Goal: Task Accomplishment & Management: Manage account settings

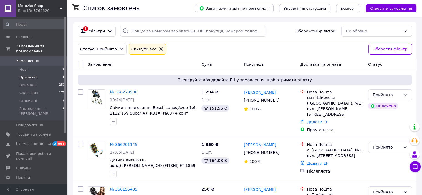
drag, startPoint x: 65, startPoint y: 50, endPoint x: 65, endPoint y: 29, distance: 21.6
click at [65, 29] on div at bounding box center [65, 74] width 2 height 115
click at [38, 132] on span "Товари та послуги" at bounding box center [33, 134] width 35 height 5
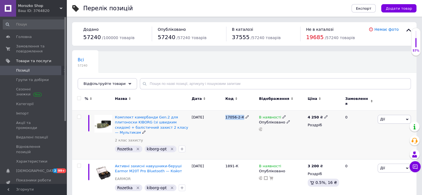
drag, startPoint x: 224, startPoint y: 113, endPoint x: 244, endPoint y: 115, distance: 19.6
click at [244, 115] on div "17056-2-К" at bounding box center [241, 135] width 34 height 49
copy div "17056-2-К"
click at [109, 83] on span "Відфільтруйте товари" at bounding box center [105, 84] width 42 height 4
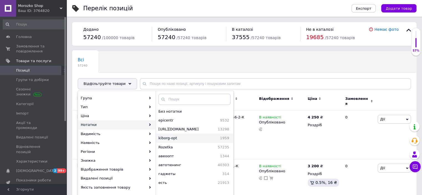
click at [173, 137] on span "kiborg-opt" at bounding box center [179, 138] width 43 height 5
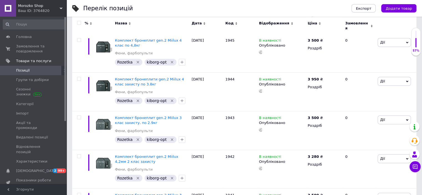
scroll to position [325, 0]
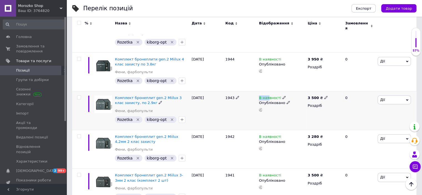
drag, startPoint x: 258, startPoint y: 83, endPoint x: 250, endPoint y: 80, distance: 8.9
click at [267, 91] on div "В наявності Опубліковано" at bounding box center [281, 110] width 49 height 39
drag, startPoint x: 224, startPoint y: 83, endPoint x: 234, endPoint y: 86, distance: 10.7
click at [234, 91] on div "1943" at bounding box center [241, 110] width 34 height 39
copy span "1943"
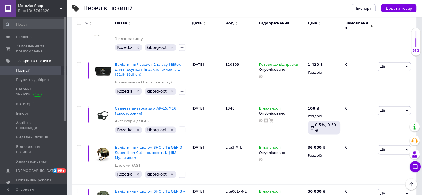
scroll to position [3012, 0]
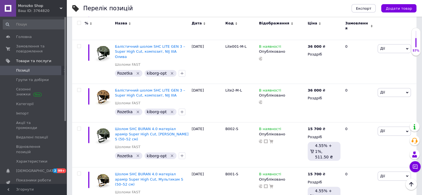
drag, startPoint x: 225, startPoint y: 110, endPoint x: 250, endPoint y: 110, distance: 25.5
copy span "00000002393-M"
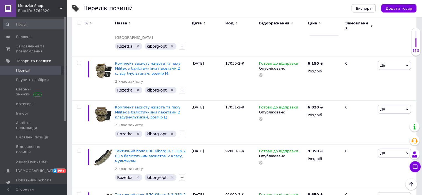
scroll to position [3557, 0]
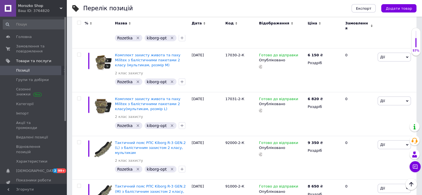
drag, startPoint x: 223, startPoint y: 90, endPoint x: 242, endPoint y: 94, distance: 19.7
copy div "17038-2-К"
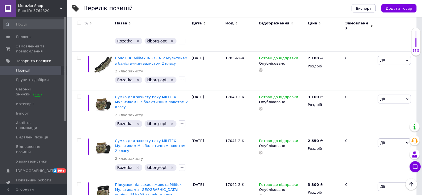
scroll to position [3962, 0]
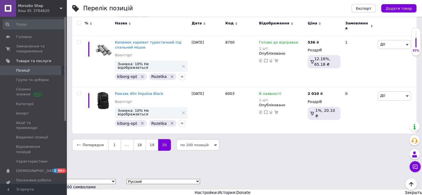
scroll to position [3961, 0]
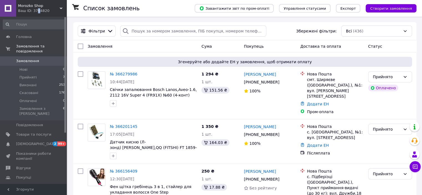
click at [36, 9] on div "Ваш ID: 3764820" at bounding box center [42, 10] width 49 height 5
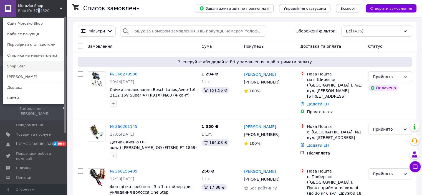
click at [25, 66] on link "Shop Star" at bounding box center [33, 66] width 61 height 11
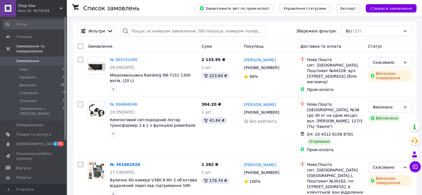
click at [44, 5] on span "Shop Star" at bounding box center [39, 5] width 42 height 5
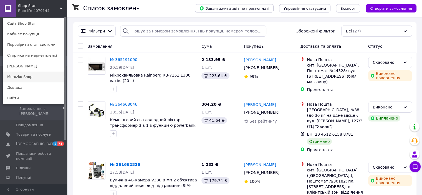
click at [24, 79] on link "Morozko Shop" at bounding box center [33, 77] width 61 height 11
